Goal: Information Seeking & Learning: Learn about a topic

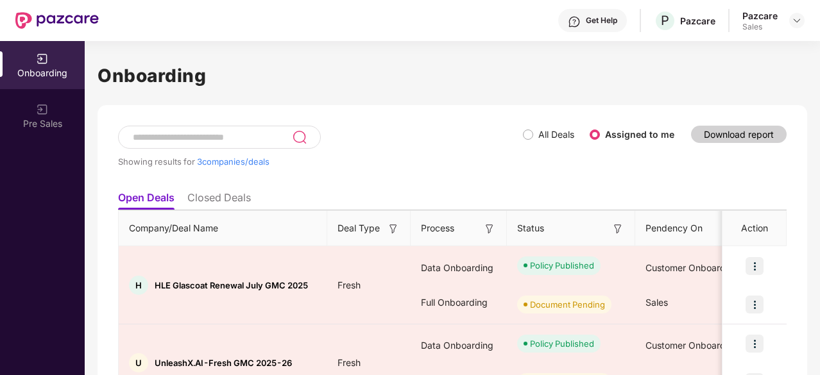
scroll to position [151, 0]
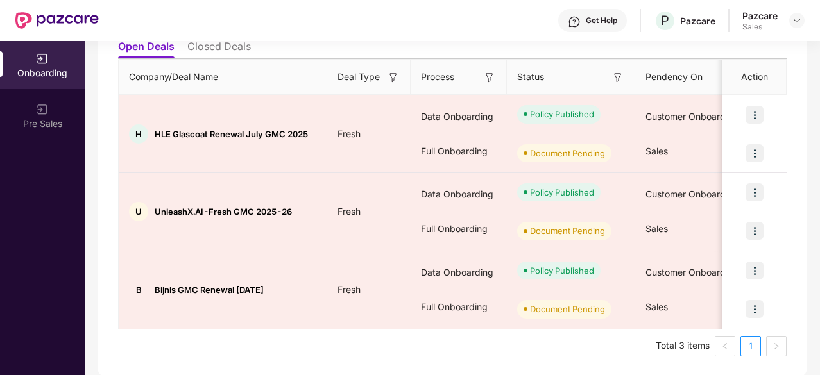
click at [798, 21] on img at bounding box center [797, 20] width 10 height 10
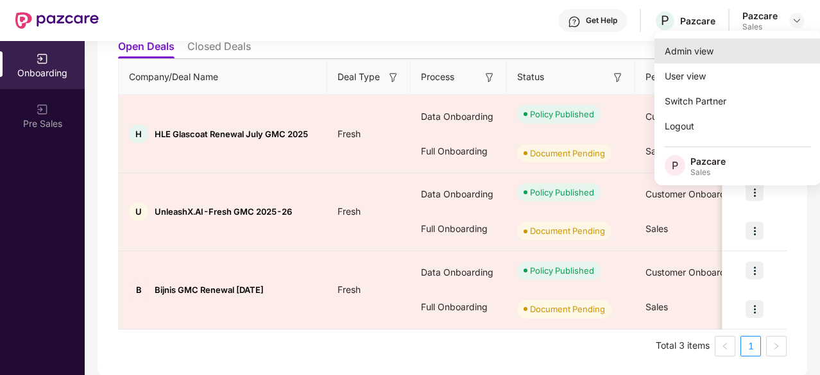
click at [737, 55] on div "Admin view" at bounding box center [737, 50] width 167 height 25
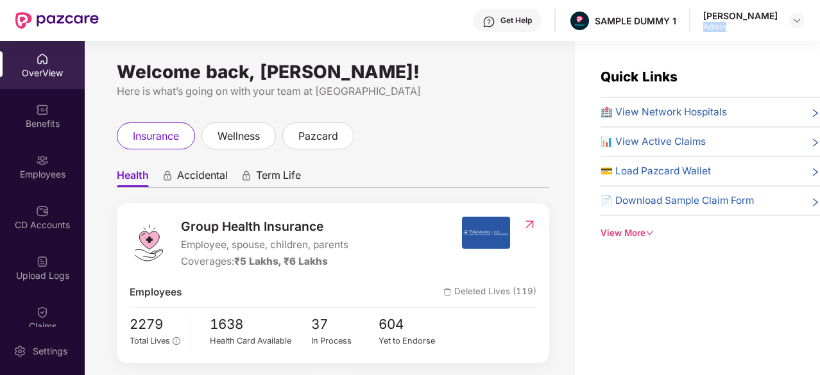
drag, startPoint x: 749, startPoint y: 25, endPoint x: 711, endPoint y: 27, distance: 37.9
click at [711, 27] on div "Admin" at bounding box center [740, 27] width 74 height 10
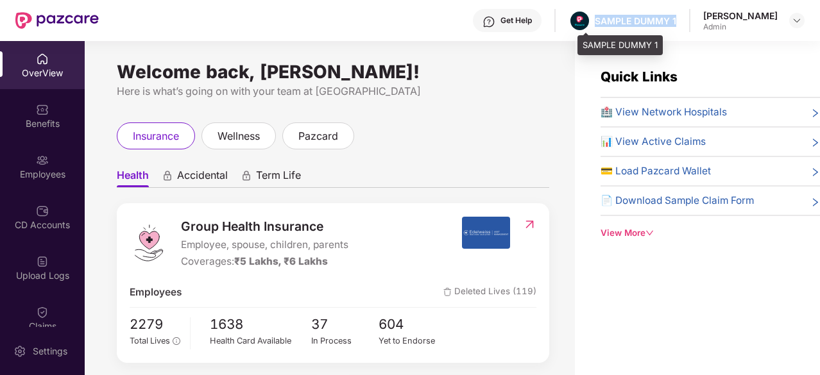
drag, startPoint x: 688, startPoint y: 17, endPoint x: 604, endPoint y: 18, distance: 84.1
click at [604, 18] on div "Get Help SAMPLE DUMMY 1 [PERSON_NAME] Admin" at bounding box center [452, 20] width 706 height 41
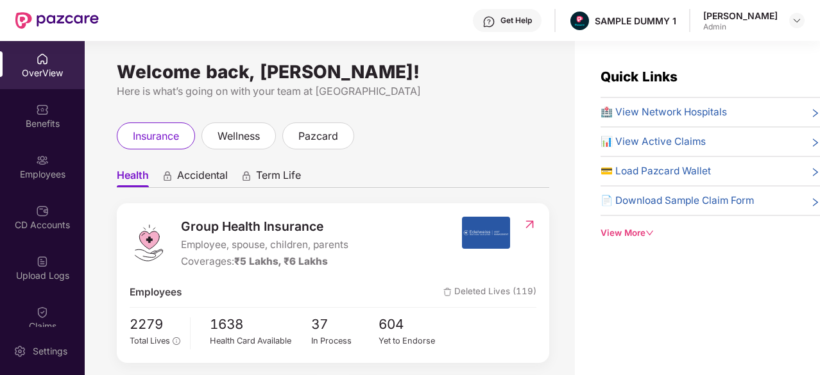
click at [514, 19] on div "Get Help" at bounding box center [515, 20] width 31 height 10
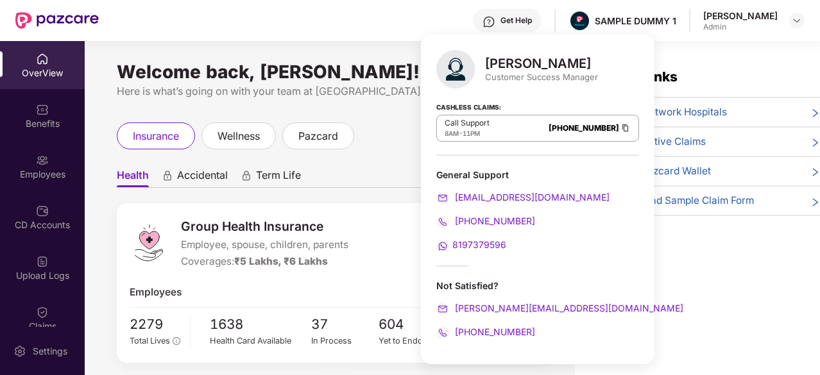
click at [529, 17] on div "Get Help" at bounding box center [515, 20] width 31 height 10
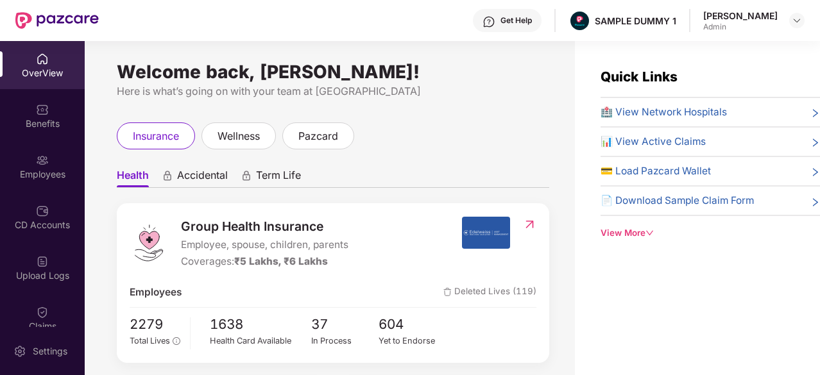
click at [529, 17] on div "Get Help" at bounding box center [515, 20] width 31 height 10
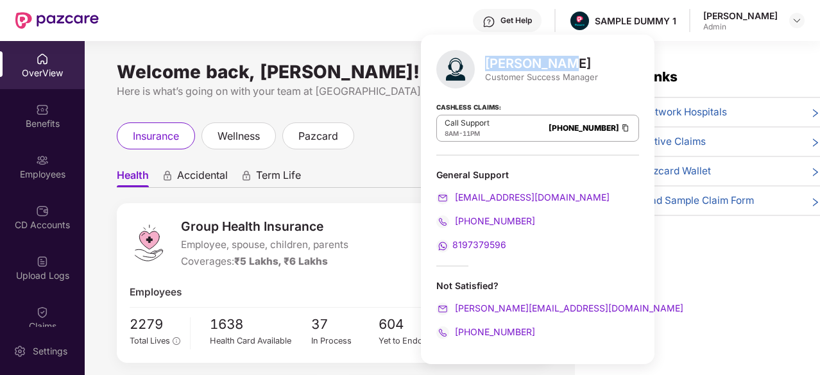
drag, startPoint x: 563, startPoint y: 62, endPoint x: 488, endPoint y: 68, distance: 75.9
click at [488, 68] on div "[PERSON_NAME]" at bounding box center [541, 63] width 113 height 15
drag, startPoint x: 509, startPoint y: 130, endPoint x: 588, endPoint y: 128, distance: 79.0
click at [588, 128] on div "Call Support 8AM - 11PM [PHONE_NUMBER]" at bounding box center [537, 128] width 203 height 27
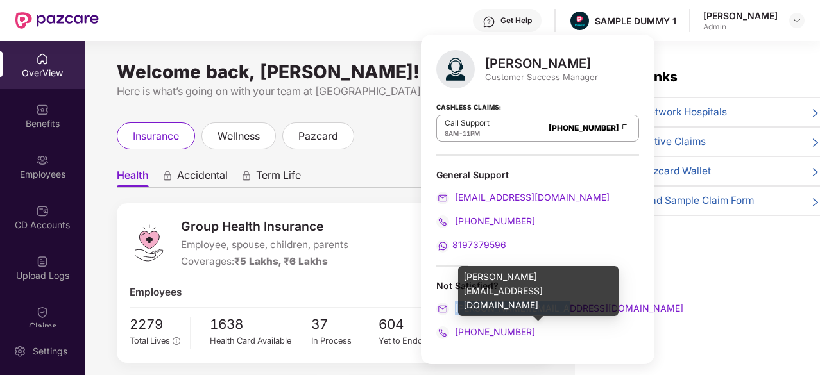
drag, startPoint x: 583, startPoint y: 305, endPoint x: 456, endPoint y: 310, distance: 127.8
click at [456, 310] on div "[PERSON_NAME][EMAIL_ADDRESS][DOMAIN_NAME]" at bounding box center [537, 309] width 203 height 14
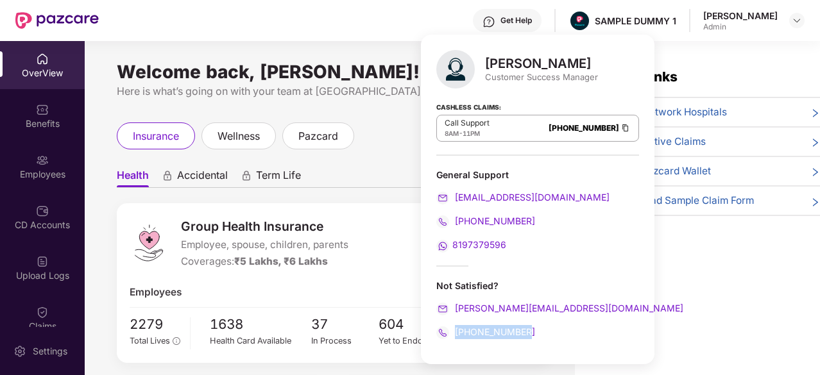
drag, startPoint x: 531, startPoint y: 328, endPoint x: 456, endPoint y: 327, distance: 75.1
click at [456, 327] on div "[PHONE_NUMBER]" at bounding box center [537, 332] width 203 height 14
click at [371, 168] on ul "Health Accidental Term Life" at bounding box center [333, 175] width 432 height 26
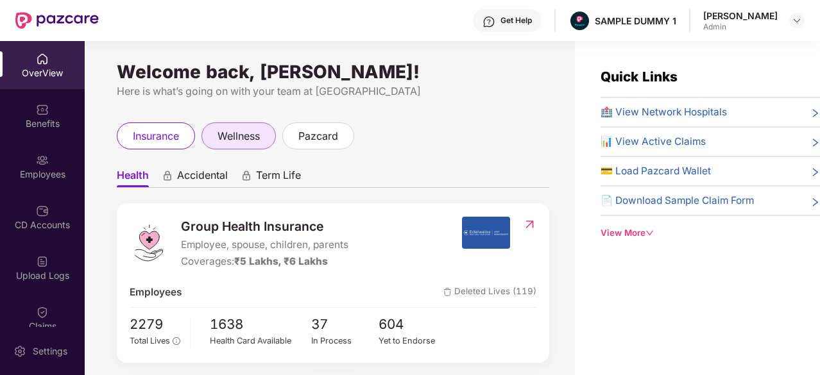
click at [207, 133] on div "wellness" at bounding box center [238, 136] width 74 height 27
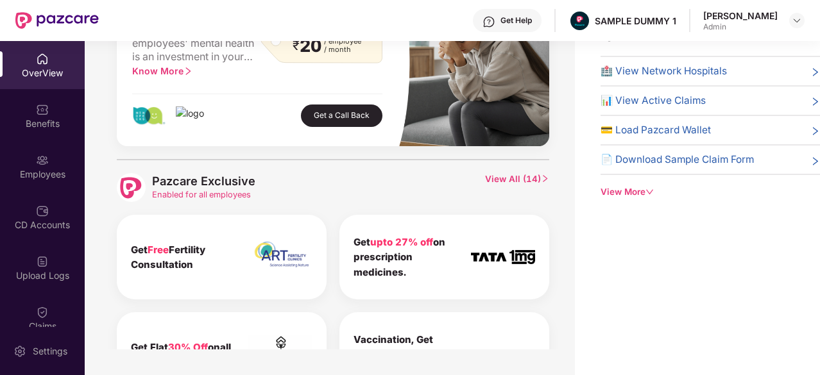
scroll to position [474, 0]
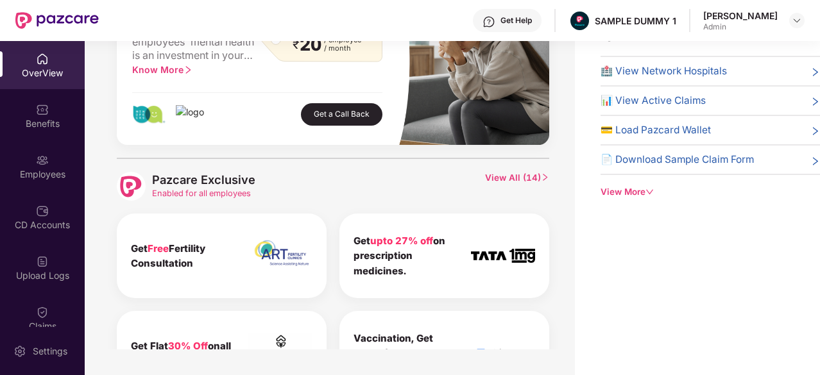
click at [517, 179] on span "View All ( 14 )" at bounding box center [517, 186] width 64 height 29
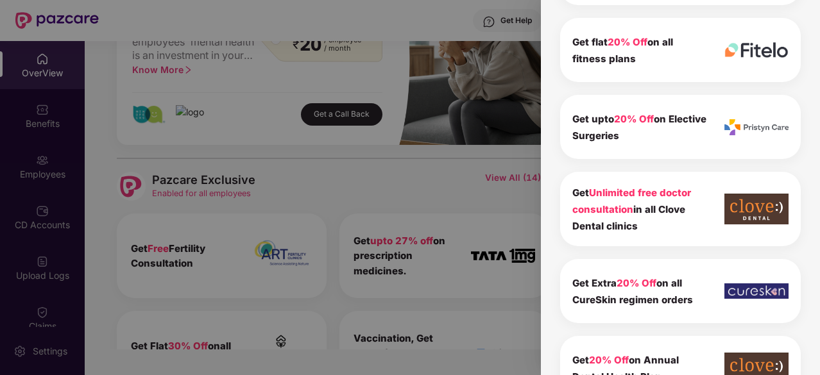
scroll to position [422, 0]
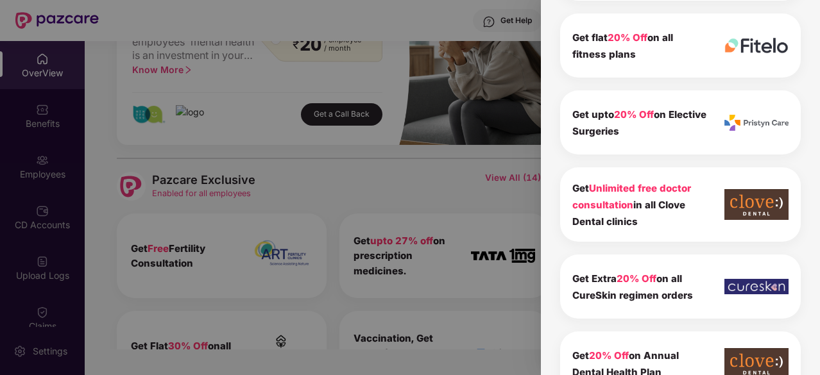
drag, startPoint x: 640, startPoint y: 219, endPoint x: 631, endPoint y: 216, distance: 10.0
click at [631, 216] on div "Get Unlimited free doctor consultation in all Clove Dental clinics" at bounding box center [639, 205] width 135 height 50
click at [601, 204] on span "Unlimited free doctor consultation" at bounding box center [631, 196] width 119 height 29
drag, startPoint x: 643, startPoint y: 219, endPoint x: 567, endPoint y: 188, distance: 81.7
click at [567, 188] on div "Get Unlimited free doctor consultation in all Clove Dental clinics" at bounding box center [680, 204] width 241 height 74
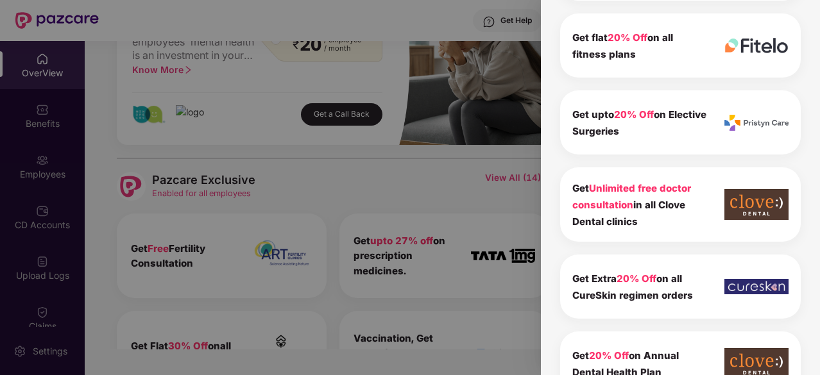
click at [548, 211] on div "Pazcare Exclusive 14 To view the details of exclusives benefits please switch t…" at bounding box center [680, 187] width 279 height 375
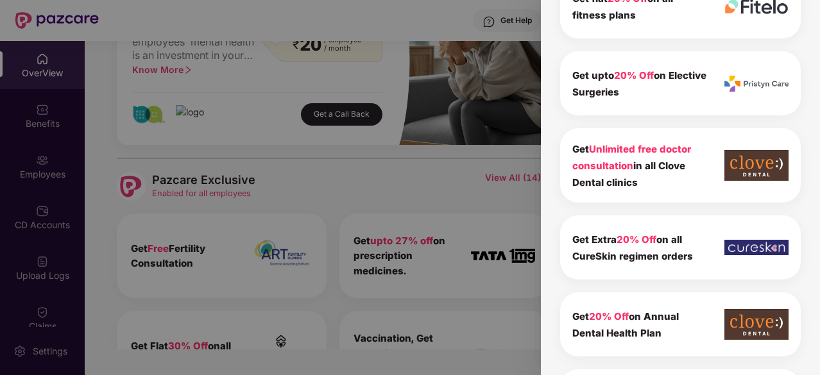
scroll to position [0, 0]
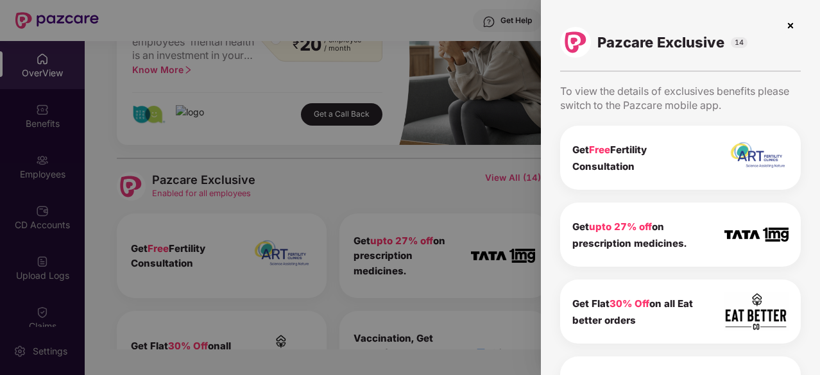
click at [790, 27] on img at bounding box center [790, 25] width 21 height 21
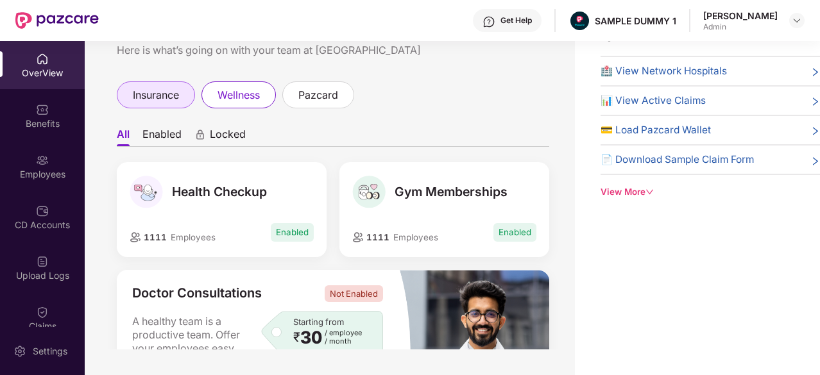
click at [172, 90] on span "insurance" at bounding box center [156, 95] width 46 height 16
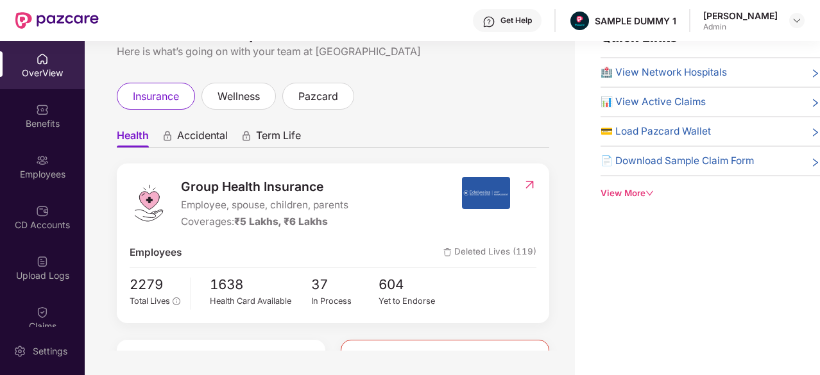
scroll to position [41, 0]
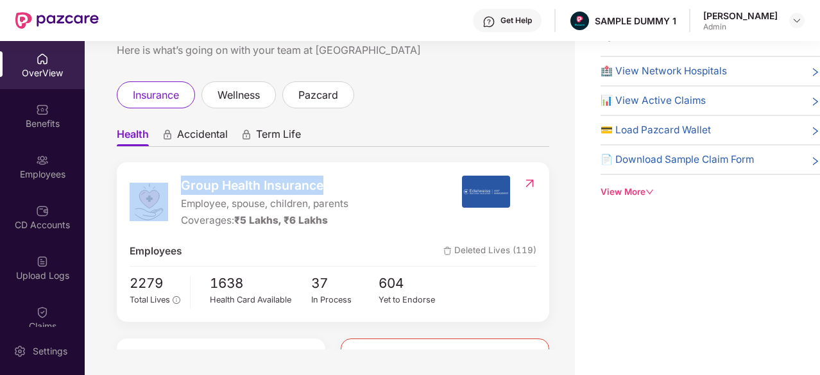
drag, startPoint x: 342, startPoint y: 187, endPoint x: 159, endPoint y: 184, distance: 182.9
click at [159, 184] on div "Group Health Insurance Employee, spouse, children, parents Coverages: ₹5 Lakhs,…" at bounding box center [296, 202] width 332 height 53
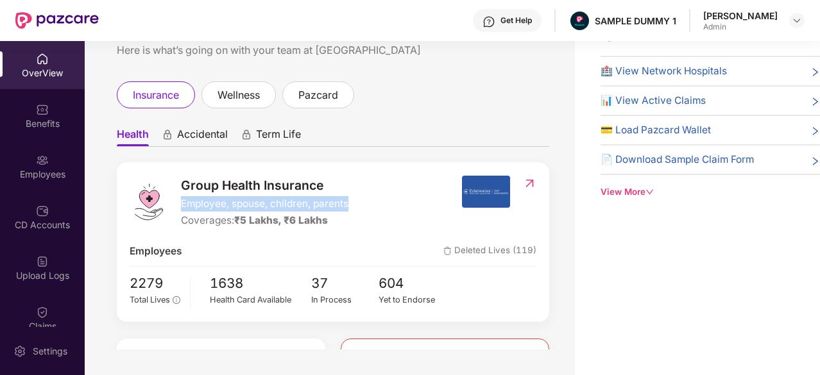
drag, startPoint x: 362, startPoint y: 203, endPoint x: 178, endPoint y: 206, distance: 184.2
click at [178, 206] on div "Group Health Insurance Employee, spouse, children, parents Coverages: ₹5 Lakhs,…" at bounding box center [296, 202] width 332 height 53
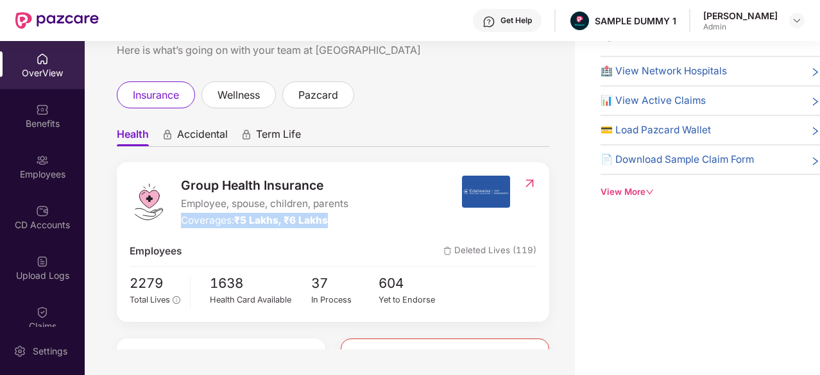
drag, startPoint x: 337, startPoint y: 222, endPoint x: 182, endPoint y: 227, distance: 154.7
click at [182, 227] on div "Coverages: ₹5 Lakhs, ₹6 Lakhs" at bounding box center [264, 220] width 167 height 15
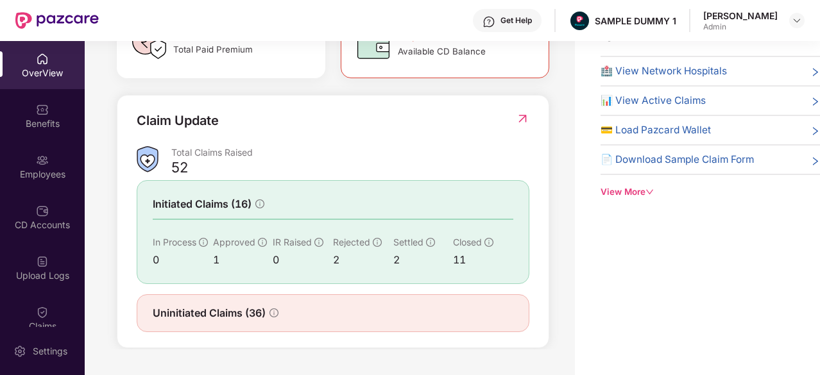
scroll to position [379, 0]
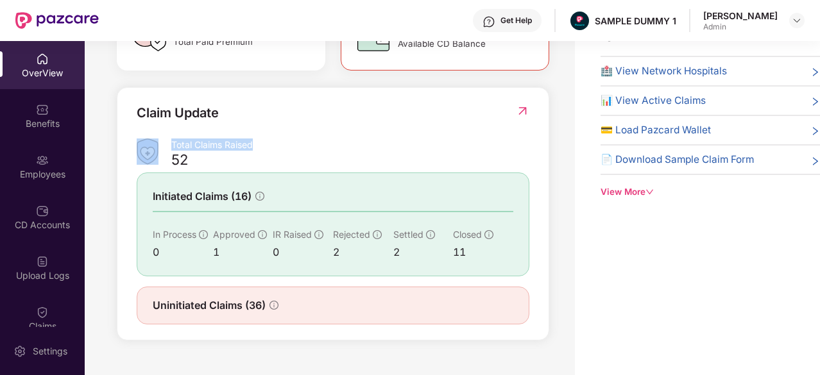
drag, startPoint x: 270, startPoint y: 158, endPoint x: 170, endPoint y: 152, distance: 100.3
click at [170, 152] on div "Total Claims Raised 52" at bounding box center [333, 154] width 393 height 30
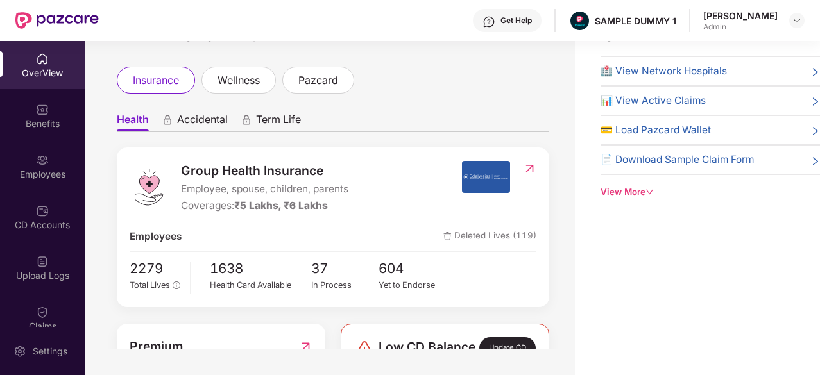
scroll to position [0, 0]
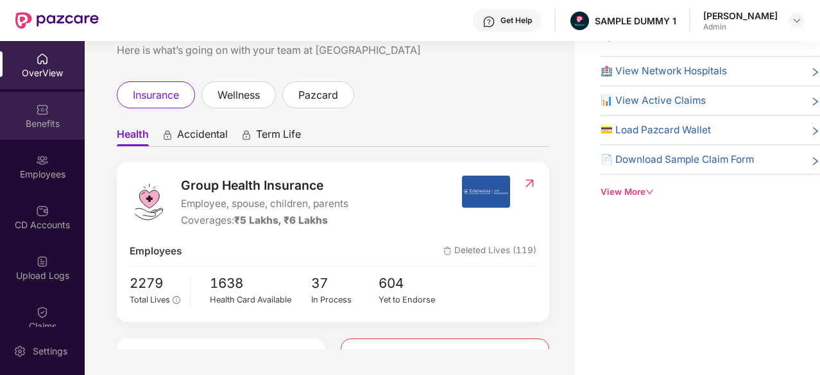
click at [36, 114] on img at bounding box center [42, 109] width 13 height 13
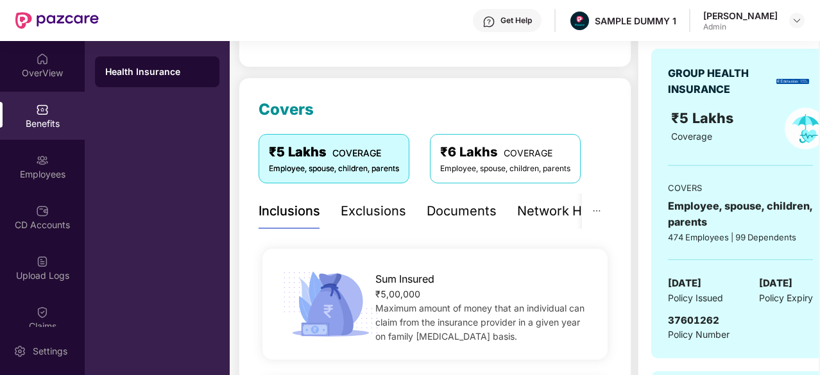
scroll to position [101, 0]
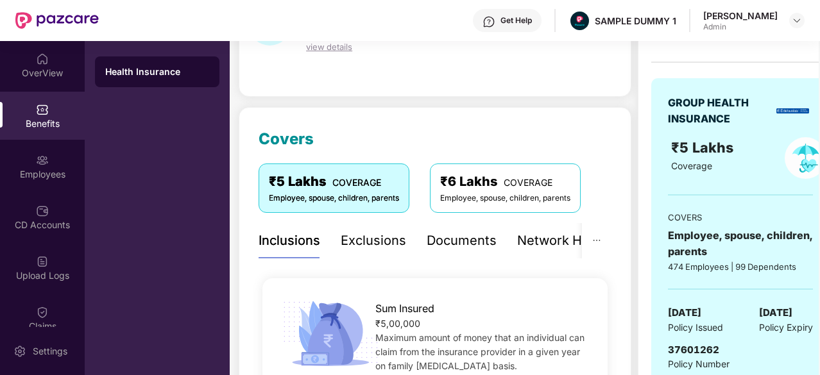
click at [382, 238] on div "Exclusions" at bounding box center [373, 241] width 65 height 20
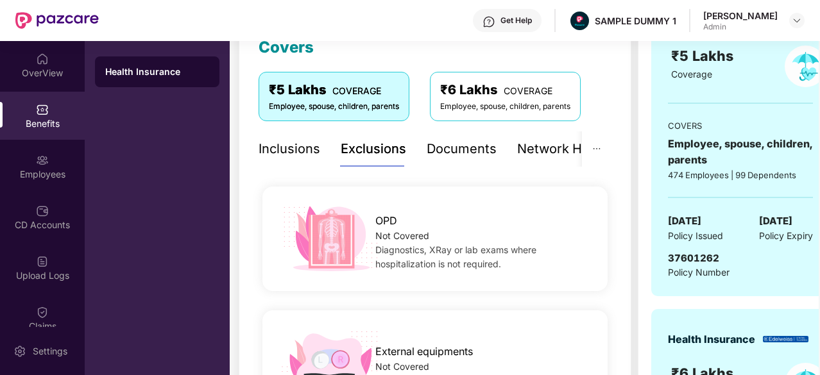
scroll to position [130, 0]
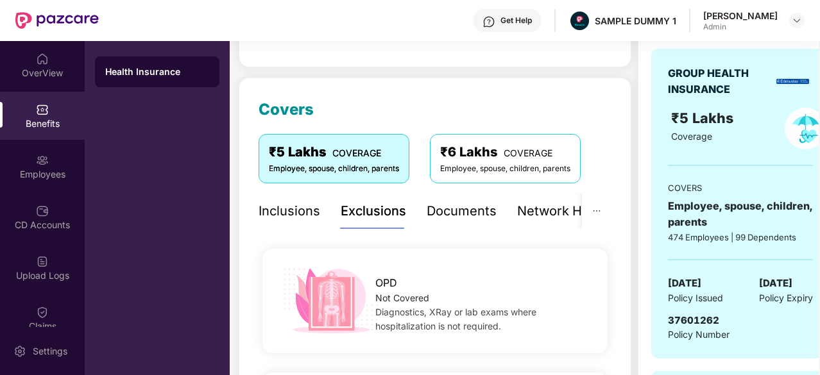
click at [453, 210] on div "Documents" at bounding box center [462, 211] width 70 height 20
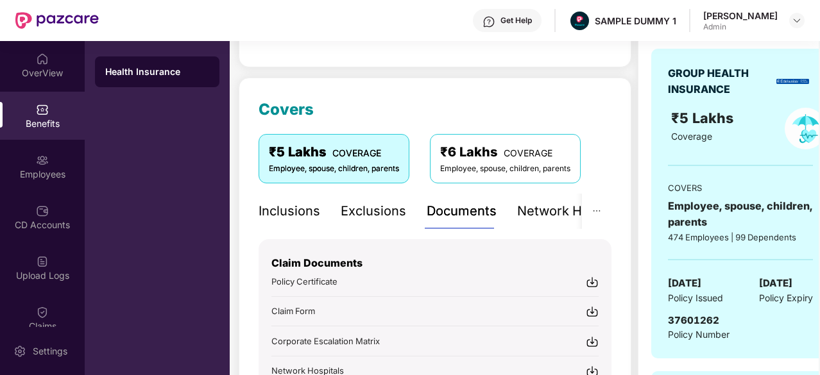
scroll to position [185, 0]
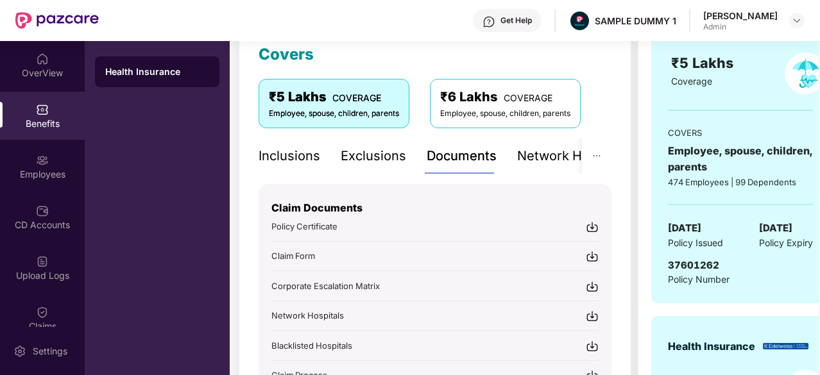
click at [587, 230] on img at bounding box center [592, 227] width 13 height 13
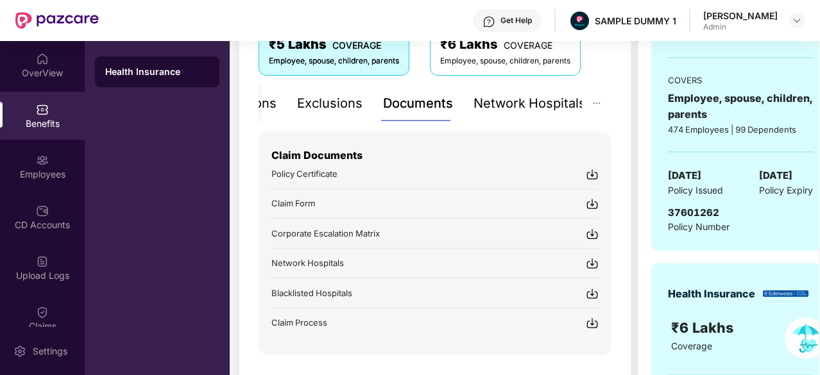
click at [540, 105] on div "Network Hospitals" at bounding box center [529, 104] width 112 height 20
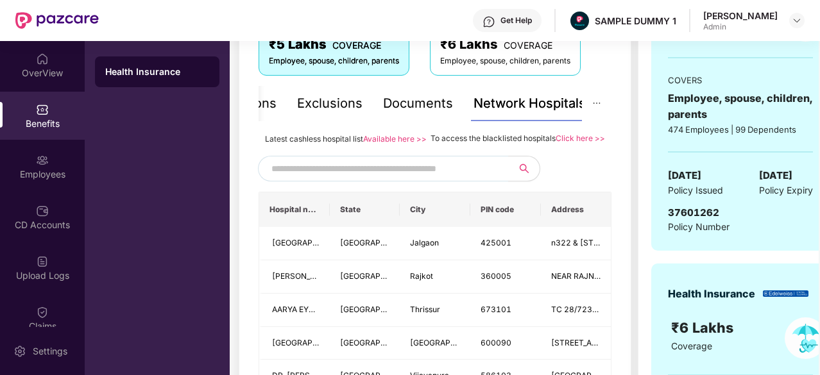
click at [311, 169] on span at bounding box center [383, 169] width 250 height 26
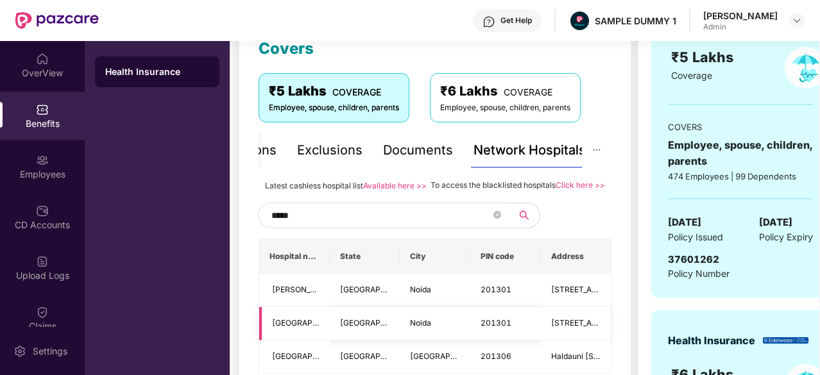
scroll to position [171, 0]
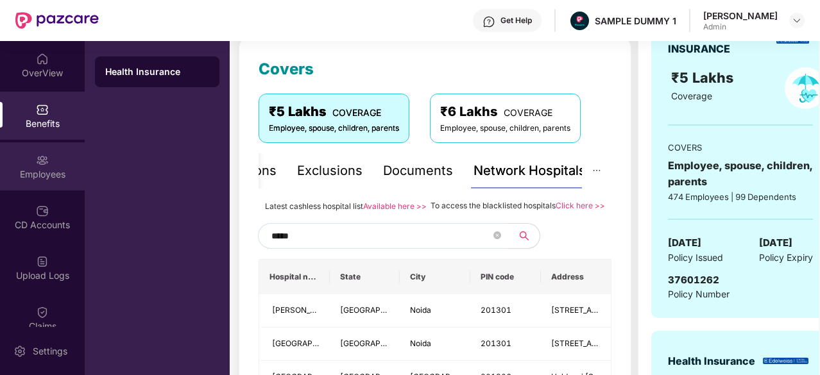
type input "*****"
click at [39, 169] on div "Employees" at bounding box center [42, 174] width 85 height 13
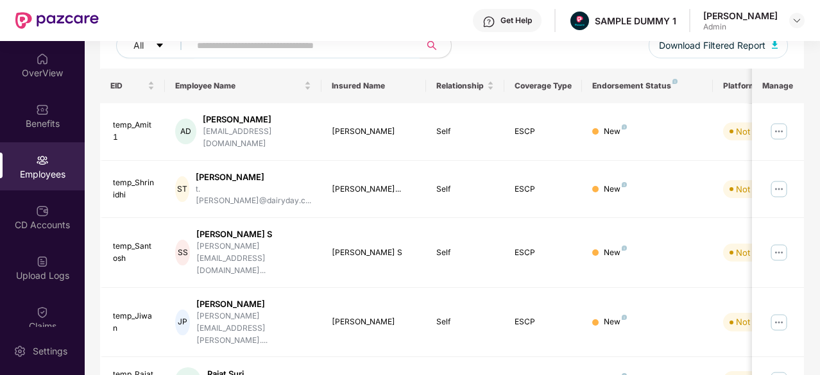
scroll to position [0, 0]
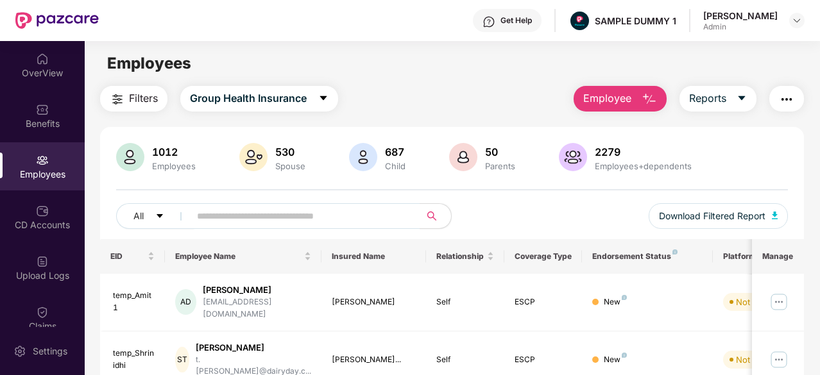
click at [631, 102] on span "Employee" at bounding box center [607, 98] width 48 height 16
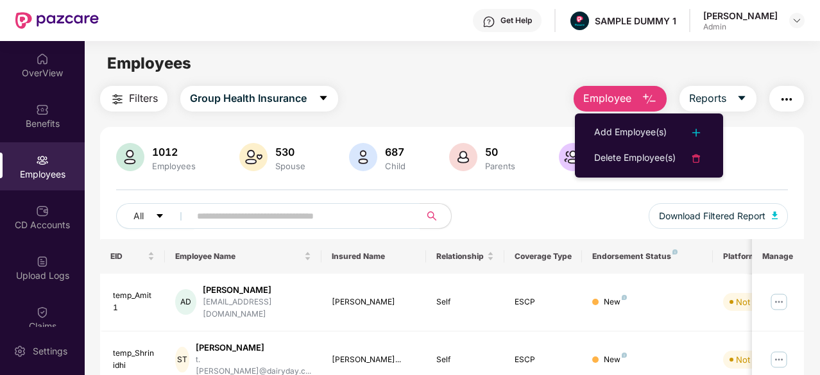
click at [505, 103] on div "Filters Group Health Insurance Employee Reports" at bounding box center [452, 99] width 704 height 26
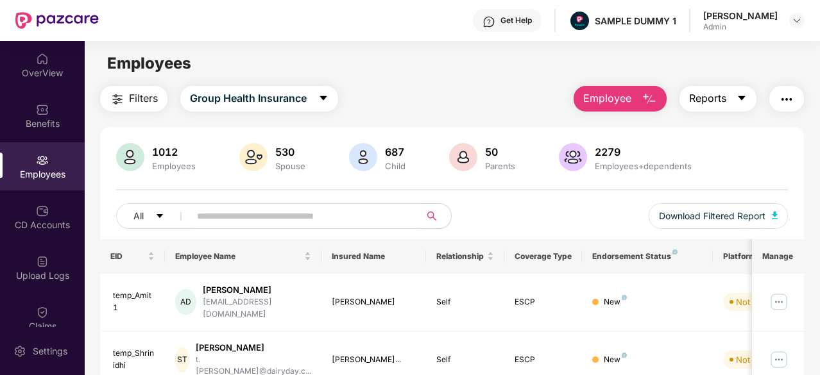
click at [734, 93] on button "Reports" at bounding box center [717, 99] width 77 height 26
click at [784, 95] on img "button" at bounding box center [786, 99] width 15 height 15
click at [456, 69] on div "Employees" at bounding box center [452, 63] width 735 height 24
click at [45, 203] on div at bounding box center [42, 209] width 13 height 13
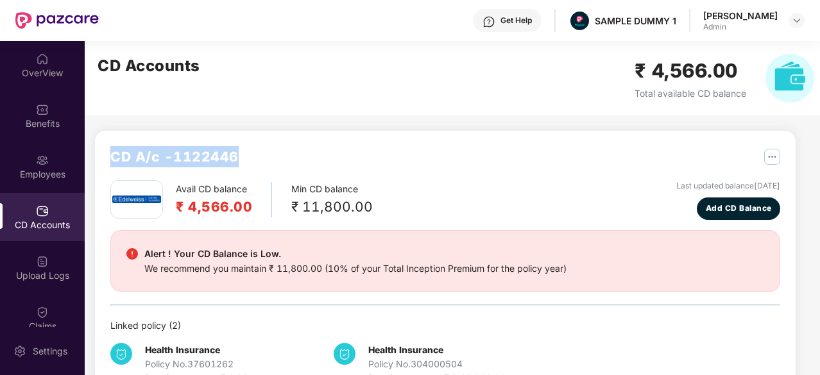
drag, startPoint x: 262, startPoint y: 157, endPoint x: 112, endPoint y: 146, distance: 150.6
click at [112, 146] on div "CD A/c - 1122446 Avail CD balance ₹ 4,566.00 Min CD balance ₹ 11,800.00 Last up…" at bounding box center [445, 266] width 701 height 270
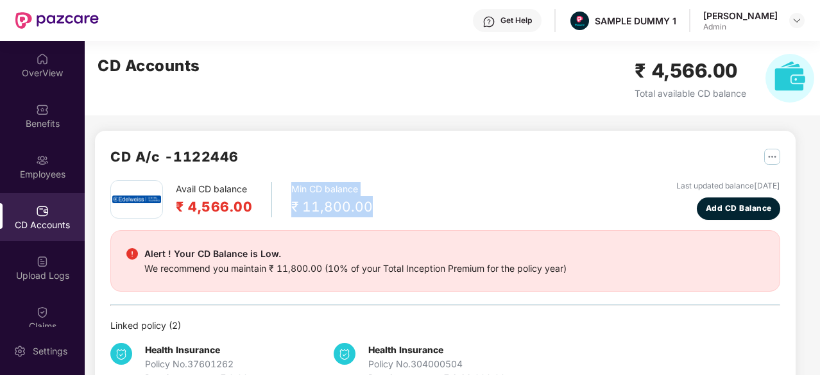
drag, startPoint x: 385, startPoint y: 203, endPoint x: 291, endPoint y: 193, distance: 94.2
click at [291, 193] on div "Avail CD balance ₹ 4,566.00 Min CD balance ₹ 11,800.00 Last updated balance [DA…" at bounding box center [445, 200] width 670 height 40
click at [745, 209] on span "Add CD Balance" at bounding box center [739, 209] width 66 height 12
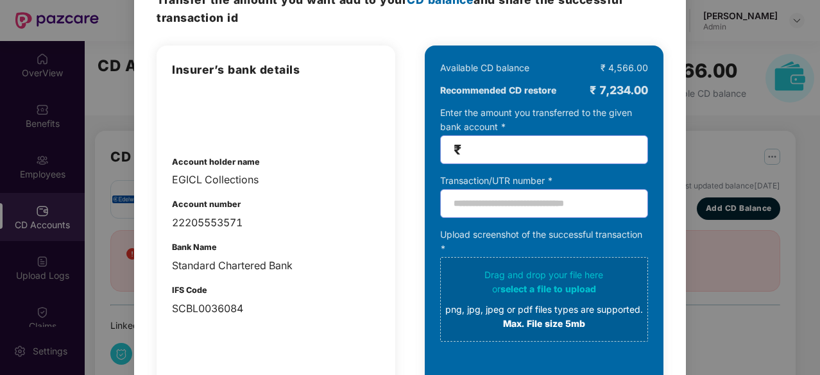
scroll to position [71, 0]
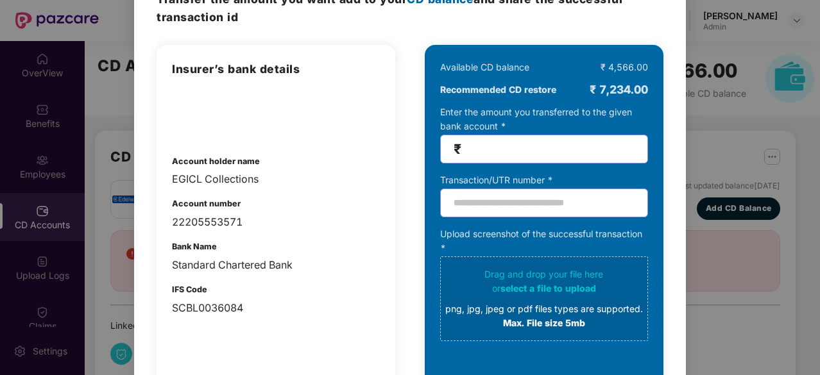
click at [479, 156] on input "number" at bounding box center [549, 149] width 171 height 15
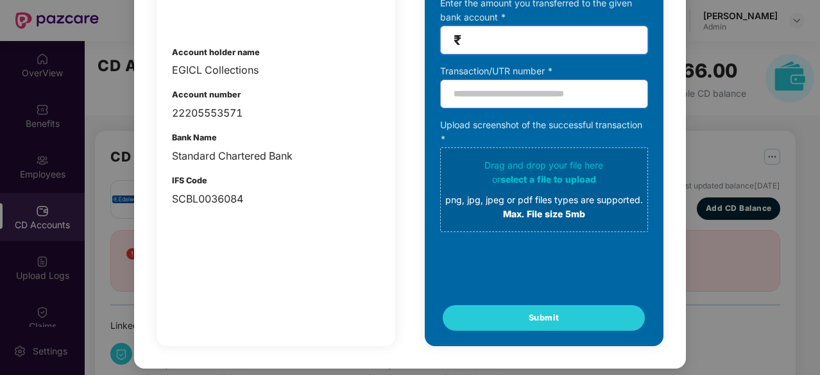
scroll to position [0, 0]
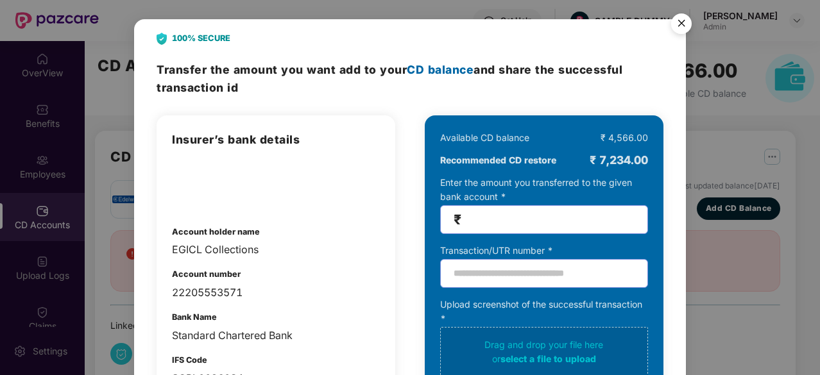
click at [680, 23] on img "Close" at bounding box center [681, 26] width 36 height 36
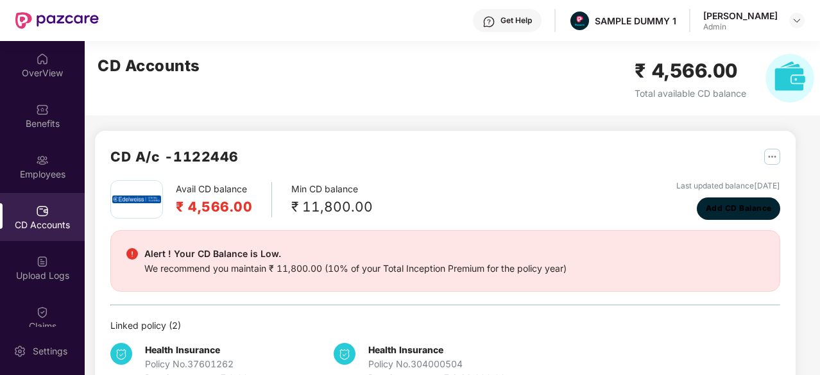
scroll to position [96, 0]
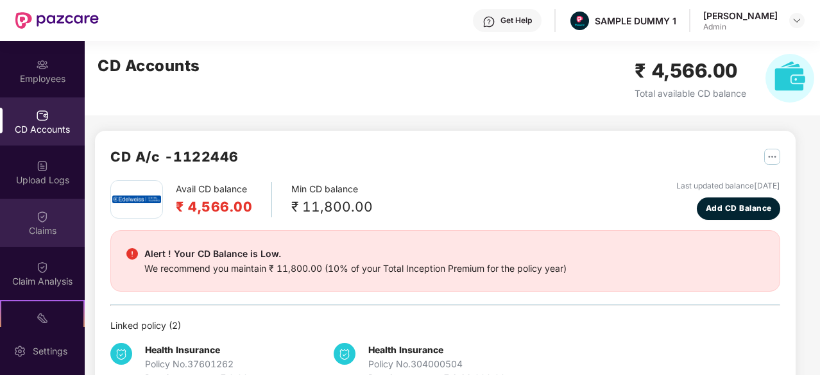
click at [46, 221] on div "Claims" at bounding box center [42, 223] width 85 height 48
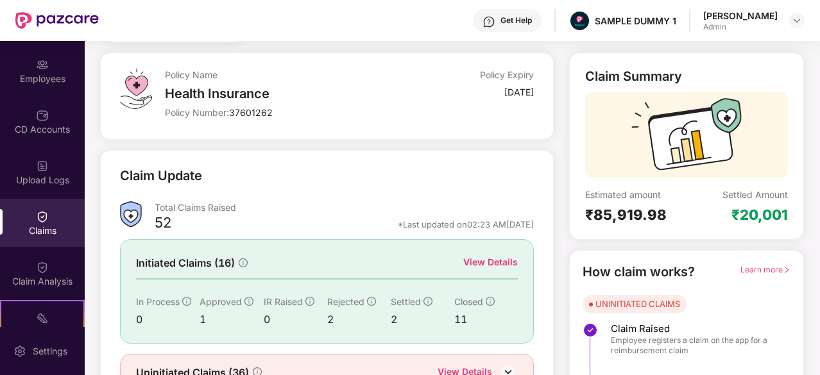
scroll to position [61, 0]
click at [502, 261] on div "View Details" at bounding box center [490, 262] width 55 height 14
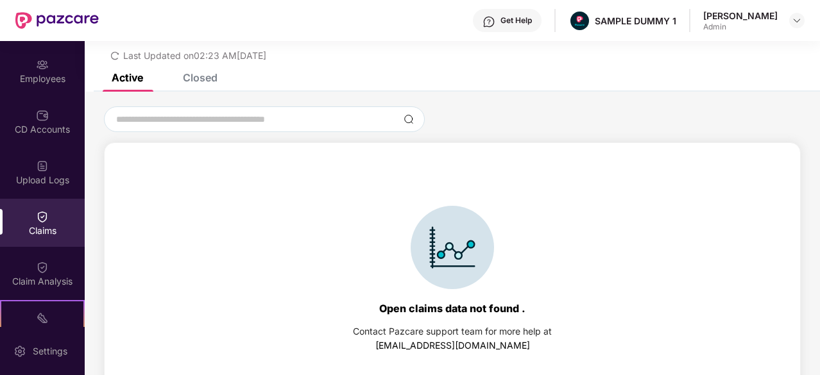
scroll to position [55, 0]
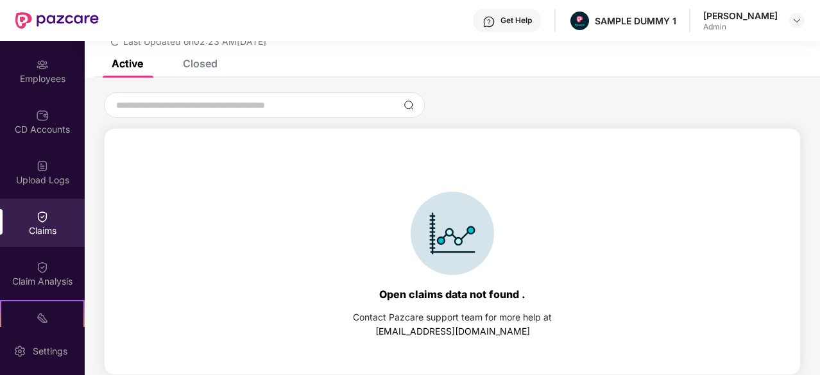
click at [205, 51] on div "List of Initiated Claims Last Updated on 02:23 AM[DATE]" at bounding box center [452, 23] width 735 height 74
click at [199, 61] on div "Closed" at bounding box center [200, 63] width 35 height 13
